Goal: Find specific page/section: Find specific page/section

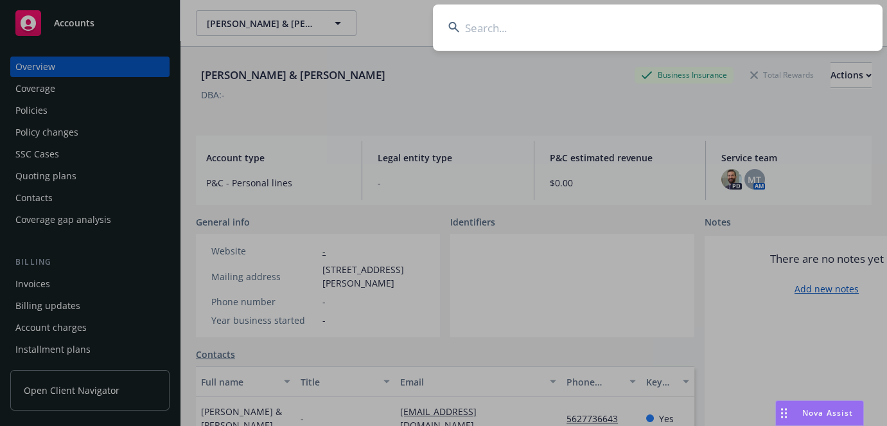
type input "v"
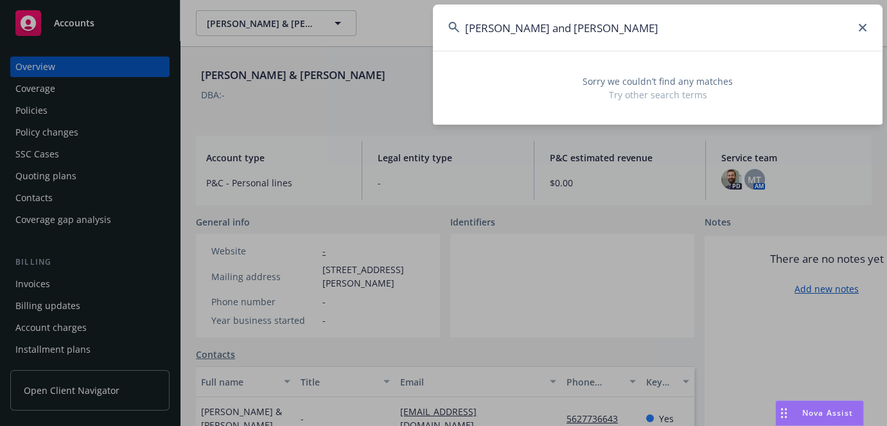
type input "[PERSON_NAME] and [PERSON_NAME]"
drag, startPoint x: 542, startPoint y: 28, endPoint x: 103, endPoint y: 28, distance: 439.5
click at [103, 28] on div "[PERSON_NAME] and [PERSON_NAME] Sorry we couldn’t find any matches Try other se…" at bounding box center [443, 213] width 887 height 426
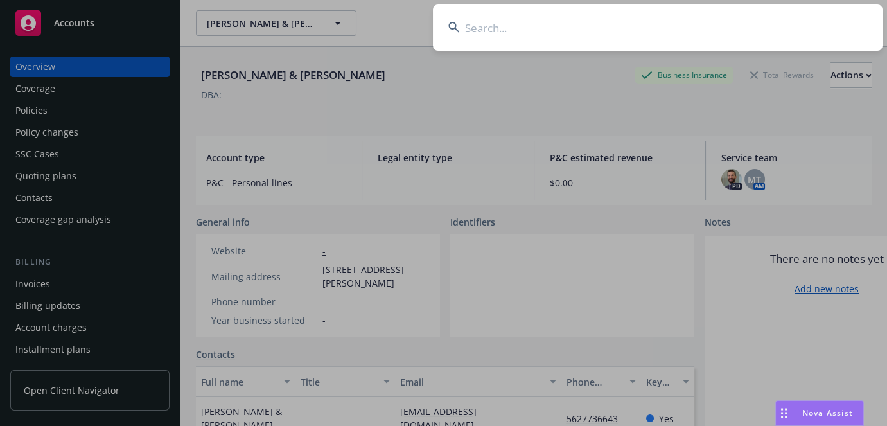
paste input "25328673-01"
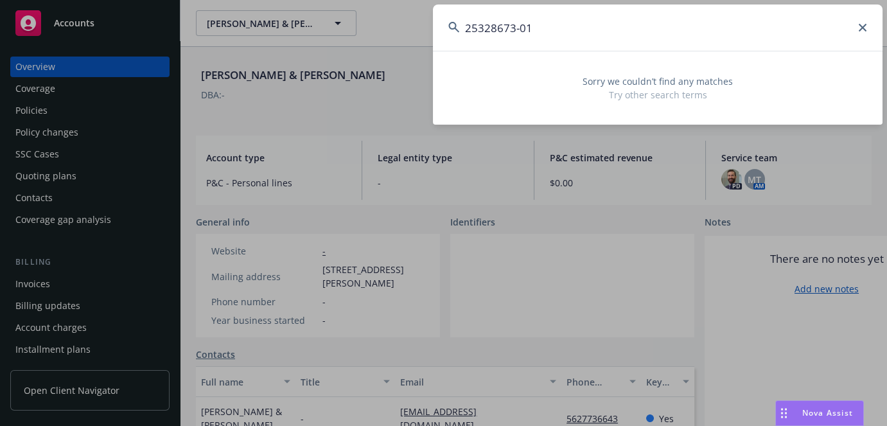
click at [516, 30] on input "25328673-01" at bounding box center [658, 27] width 450 height 46
type input "2532867301"
drag, startPoint x: 578, startPoint y: 46, endPoint x: 458, endPoint y: 40, distance: 120.3
click at [458, 40] on input "2532867301" at bounding box center [658, 27] width 450 height 46
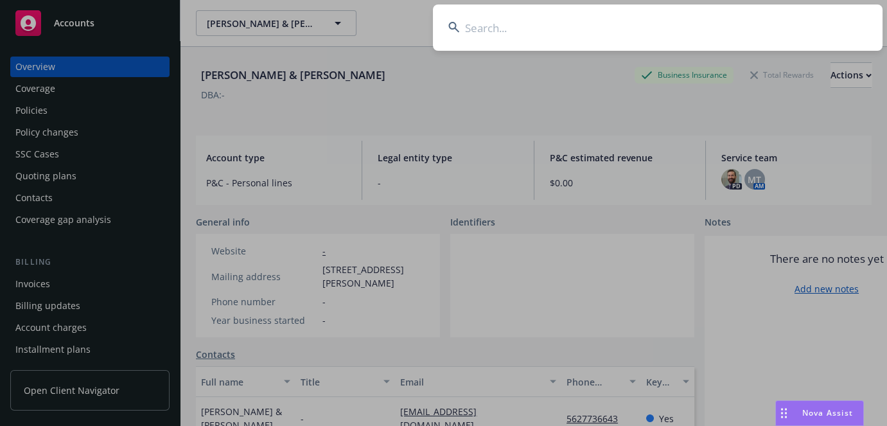
paste input "[PERSON_NAME]"
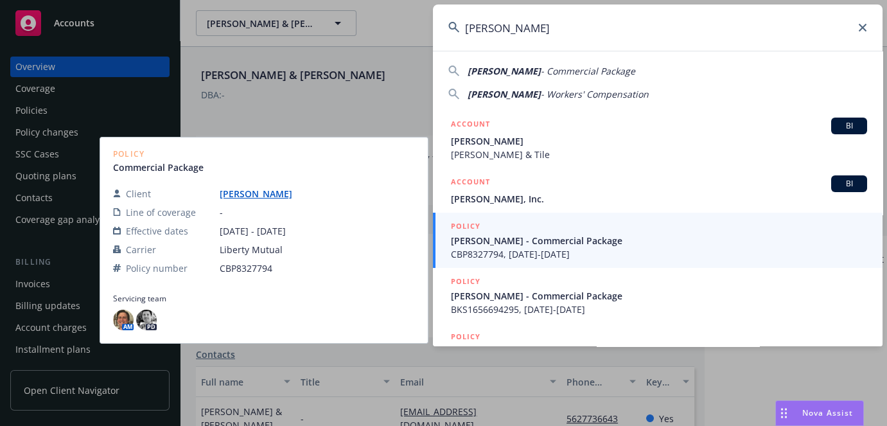
type input "[PERSON_NAME]"
click at [490, 254] on span "CBP8327794, [DATE]-[DATE]" at bounding box center [659, 253] width 416 height 13
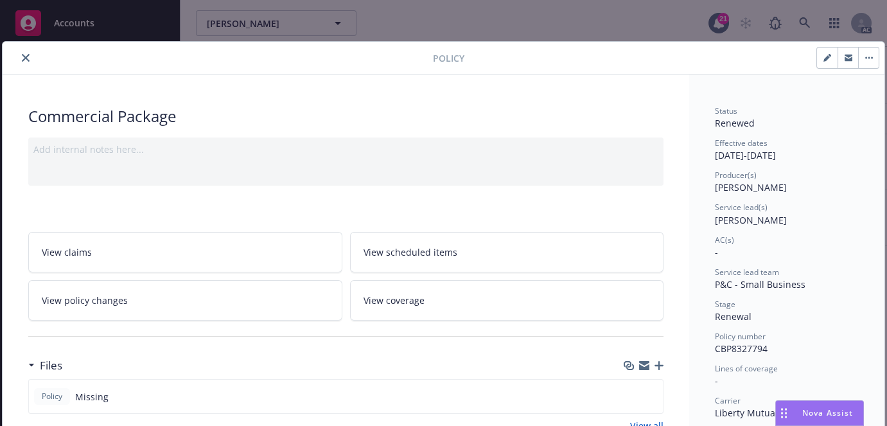
click at [26, 58] on icon "close" at bounding box center [26, 58] width 8 height 8
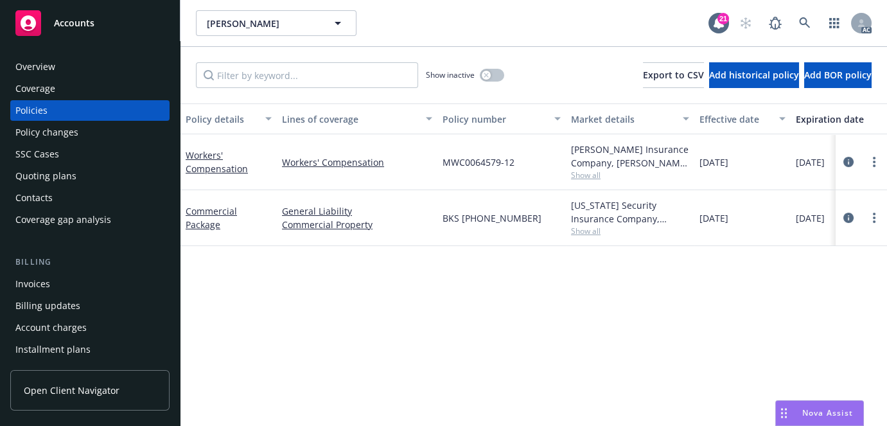
click at [45, 71] on div "Overview" at bounding box center [35, 67] width 40 height 21
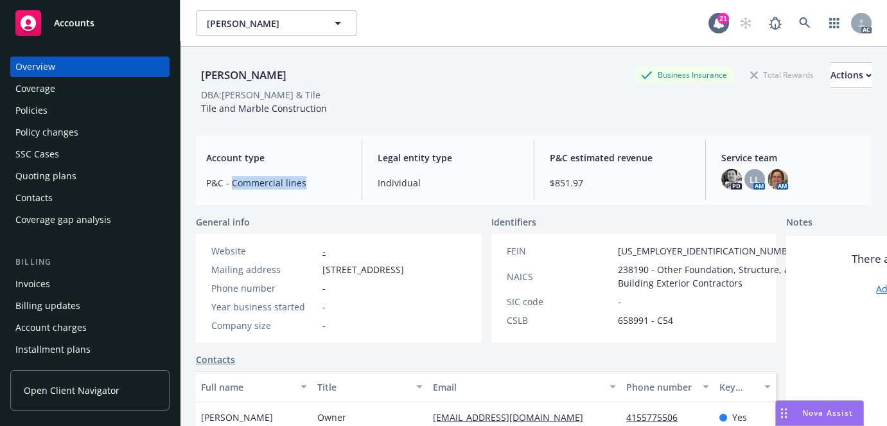
drag, startPoint x: 232, startPoint y: 184, endPoint x: 311, endPoint y: 176, distance: 79.4
click at [311, 176] on span "P&C - Commercial lines" at bounding box center [276, 182] width 140 height 13
copy span "Commercial lines"
click at [799, 21] on icon at bounding box center [804, 22] width 11 height 11
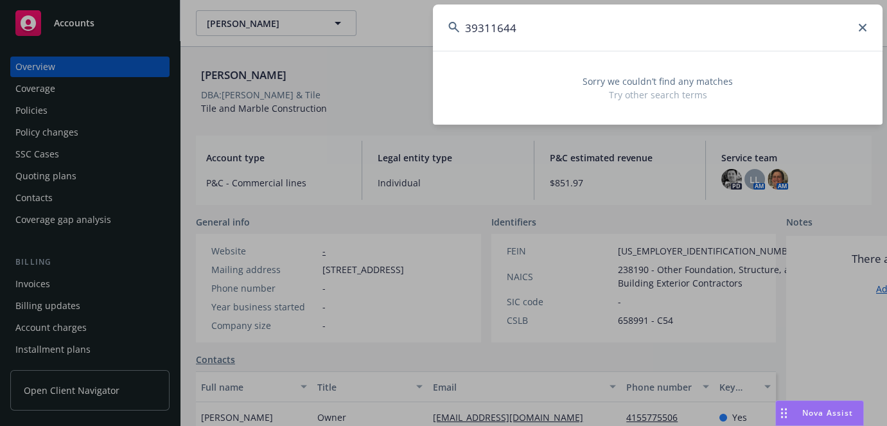
drag, startPoint x: 269, startPoint y: 58, endPoint x: 217, endPoint y: 58, distance: 52.1
click at [217, 58] on div "39311644 Sorry we couldn’t find any matches Try other search terms" at bounding box center [443, 213] width 887 height 426
paste input "Galactic Resource Advancement"
type input "Galactic Resource"
drag, startPoint x: 600, startPoint y: 28, endPoint x: 10, endPoint y: 24, distance: 589.3
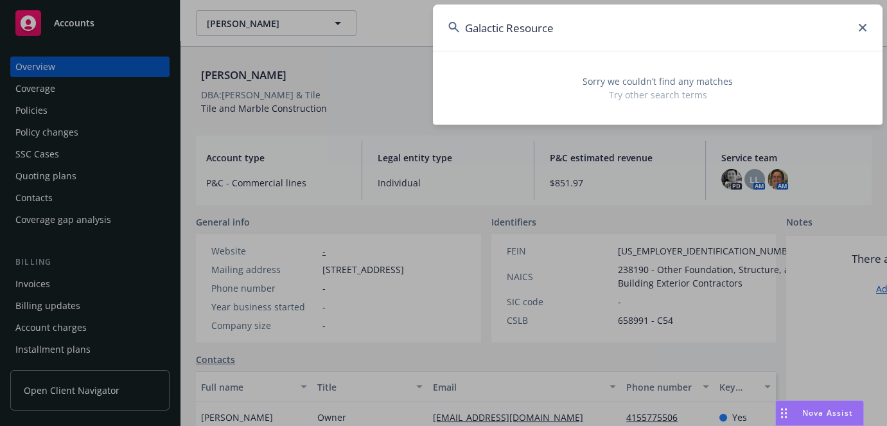
click at [353, 24] on div "Galactic Resource Sorry we couldn’t find any matches Try other search terms" at bounding box center [443, 213] width 887 height 426
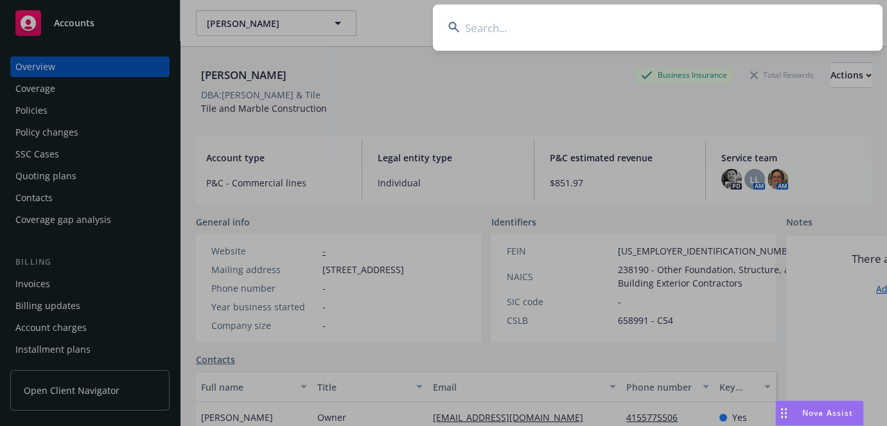
paste input "8E090163-20"
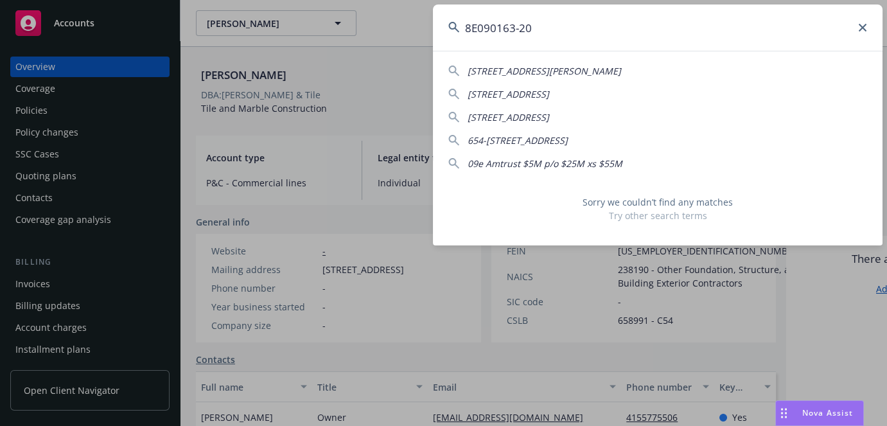
click at [519, 31] on input "8E090163-20" at bounding box center [658, 27] width 450 height 46
type input "8E09016320"
drag, startPoint x: 597, startPoint y: 24, endPoint x: 0, endPoint y: 24, distance: 597.0
click at [109, 24] on div "8E09016320 [STREET_ADDRESS][PERSON_NAME] [STREET_ADDRESS]-2559 654-[STREET_ADDR…" at bounding box center [443, 213] width 887 height 426
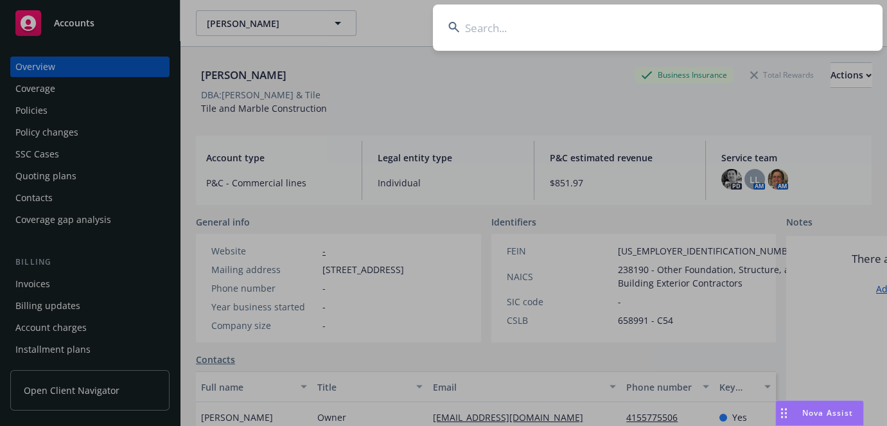
paste input "Great Northern Corporation"
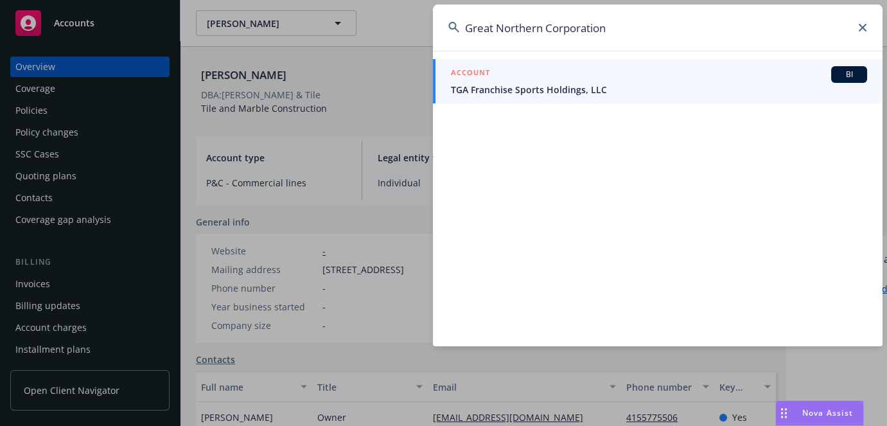
type input "Great Northern Corporation"
